Goal: Task Accomplishment & Management: Use online tool/utility

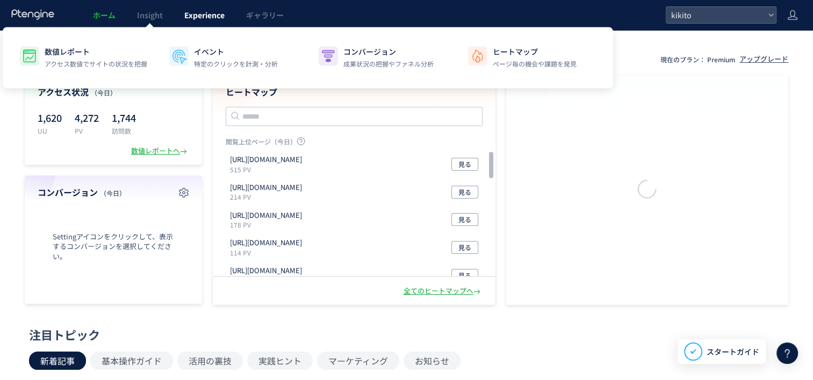
click at [208, 15] on span "Experience" at bounding box center [204, 15] width 40 height 11
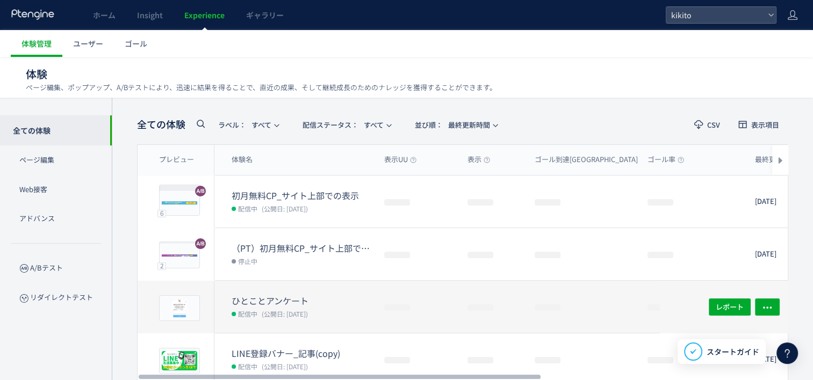
click at [265, 303] on dt "ひとことアンケート" at bounding box center [304, 301] width 144 height 12
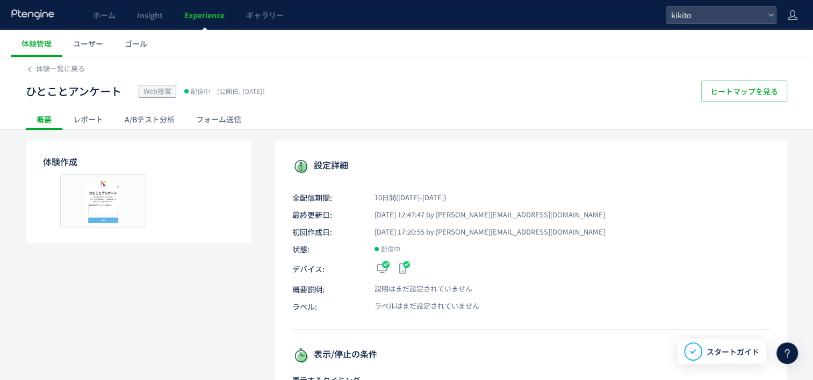
click at [213, 118] on div "フォーム送信" at bounding box center [218, 119] width 67 height 21
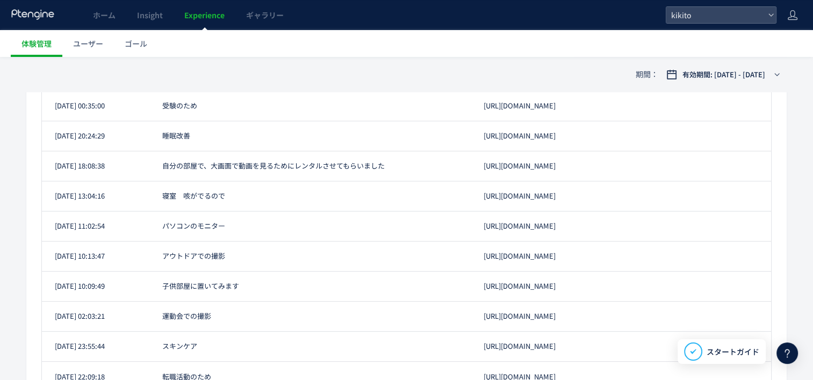
scroll to position [215, 0]
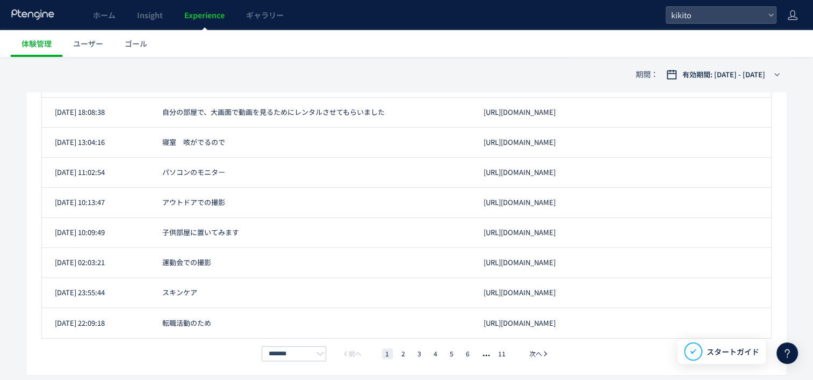
click at [660, 325] on div "[URL][DOMAIN_NAME]" at bounding box center [621, 324] width 300 height 10
drag, startPoint x: 645, startPoint y: 322, endPoint x: 677, endPoint y: 326, distance: 32.5
click at [677, 326] on div "[URL][DOMAIN_NAME]" at bounding box center [621, 324] width 300 height 10
copy div "NP000400"
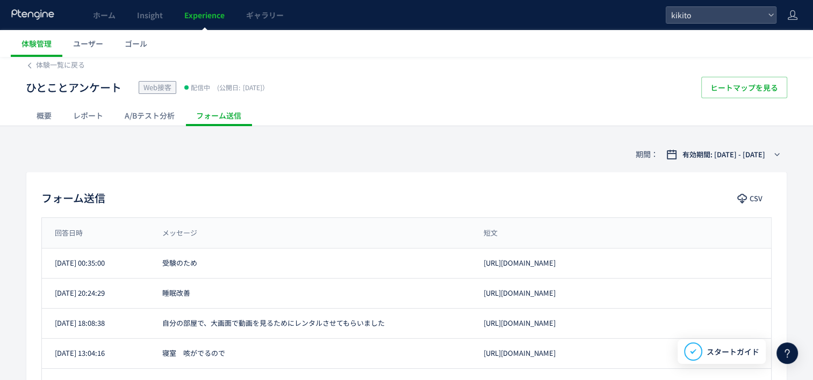
scroll to position [0, 0]
